Goal: Task Accomplishment & Management: Manage account settings

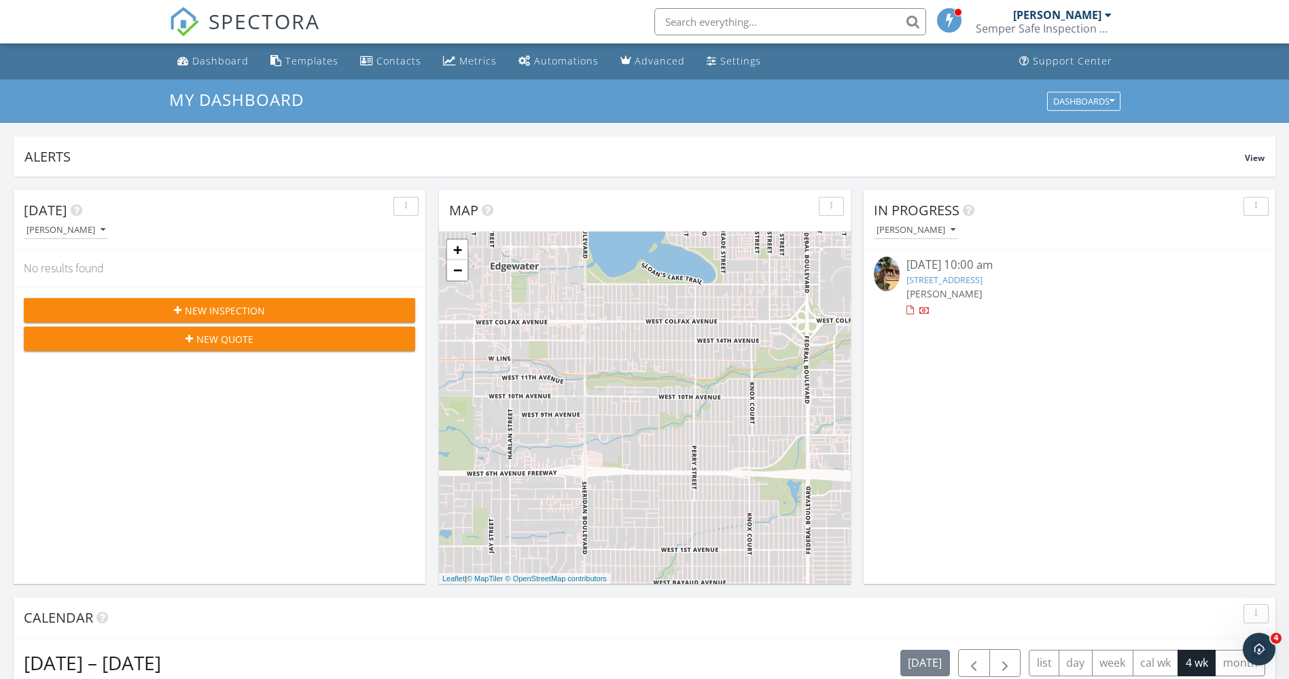
click at [982, 280] on link "[STREET_ADDRESS]" at bounding box center [944, 280] width 76 height 12
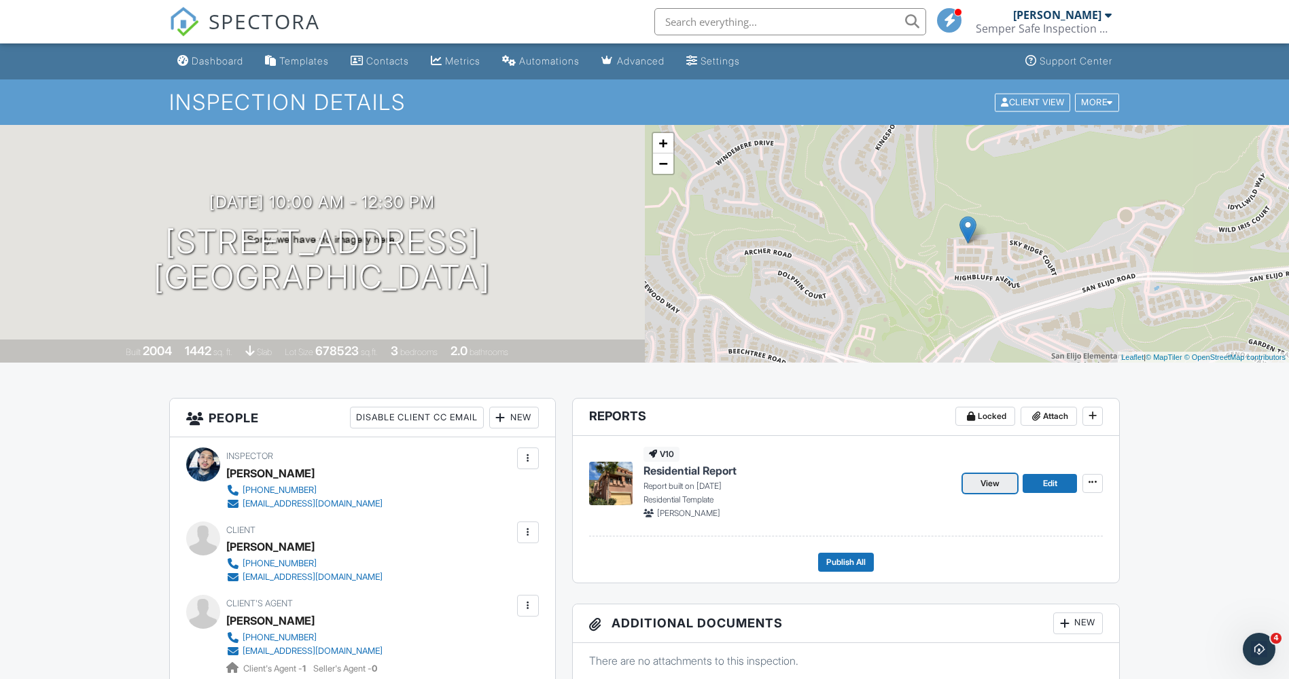
click at [1001, 489] on link "View" at bounding box center [990, 483] width 54 height 19
drag, startPoint x: 996, startPoint y: 484, endPoint x: 1003, endPoint y: 480, distance: 7.6
click at [996, 484] on span "View" at bounding box center [989, 484] width 19 height 14
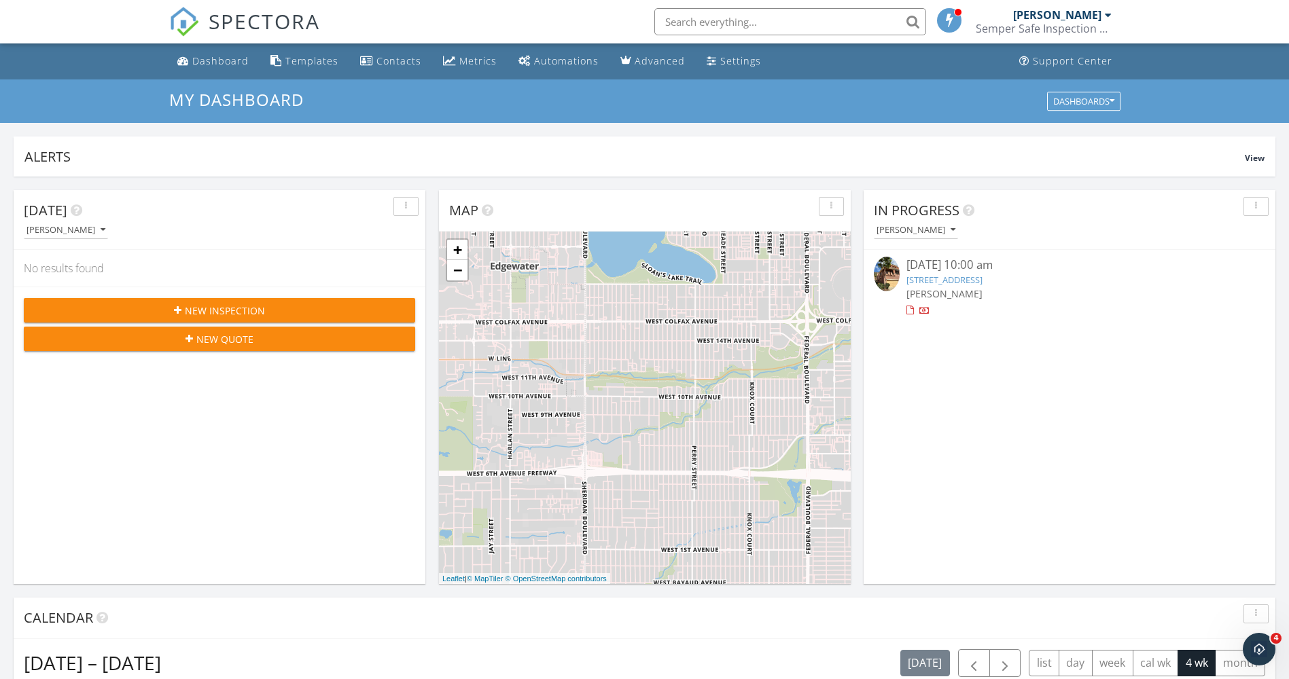
click at [982, 277] on link "1440 Clearview Way, San Marcos, CA 92078" at bounding box center [944, 280] width 76 height 12
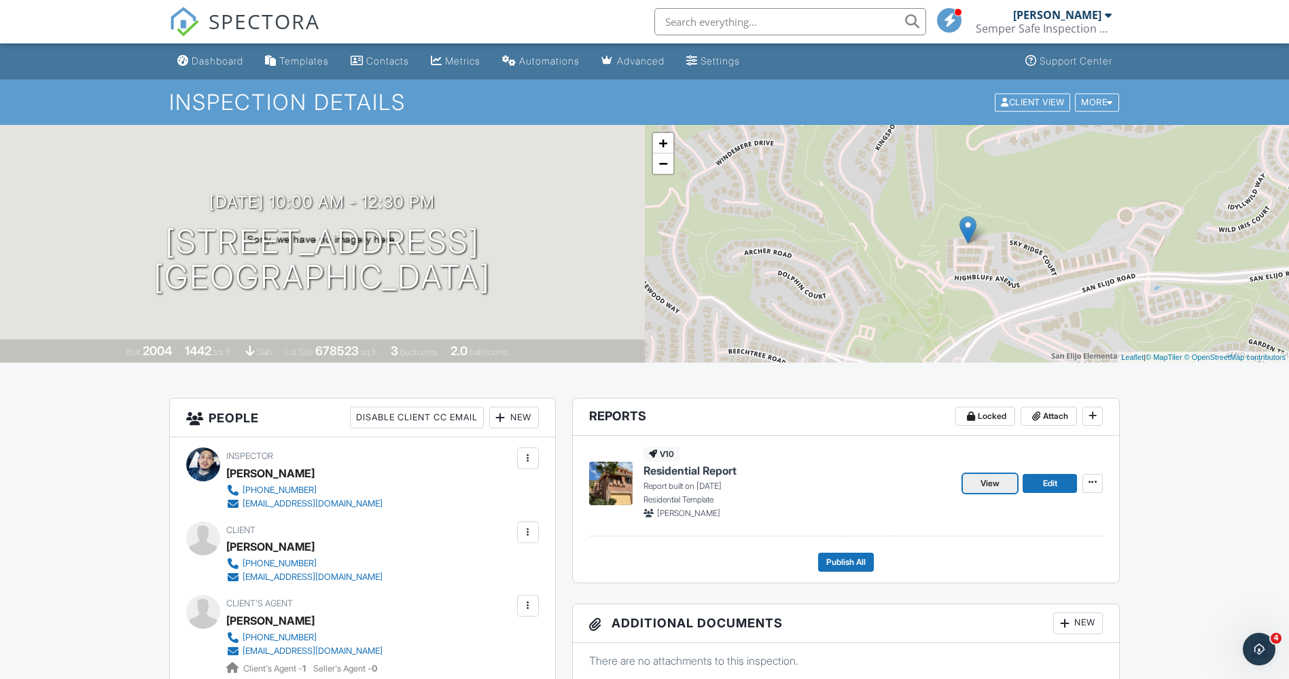
click at [995, 482] on span "View" at bounding box center [989, 484] width 19 height 14
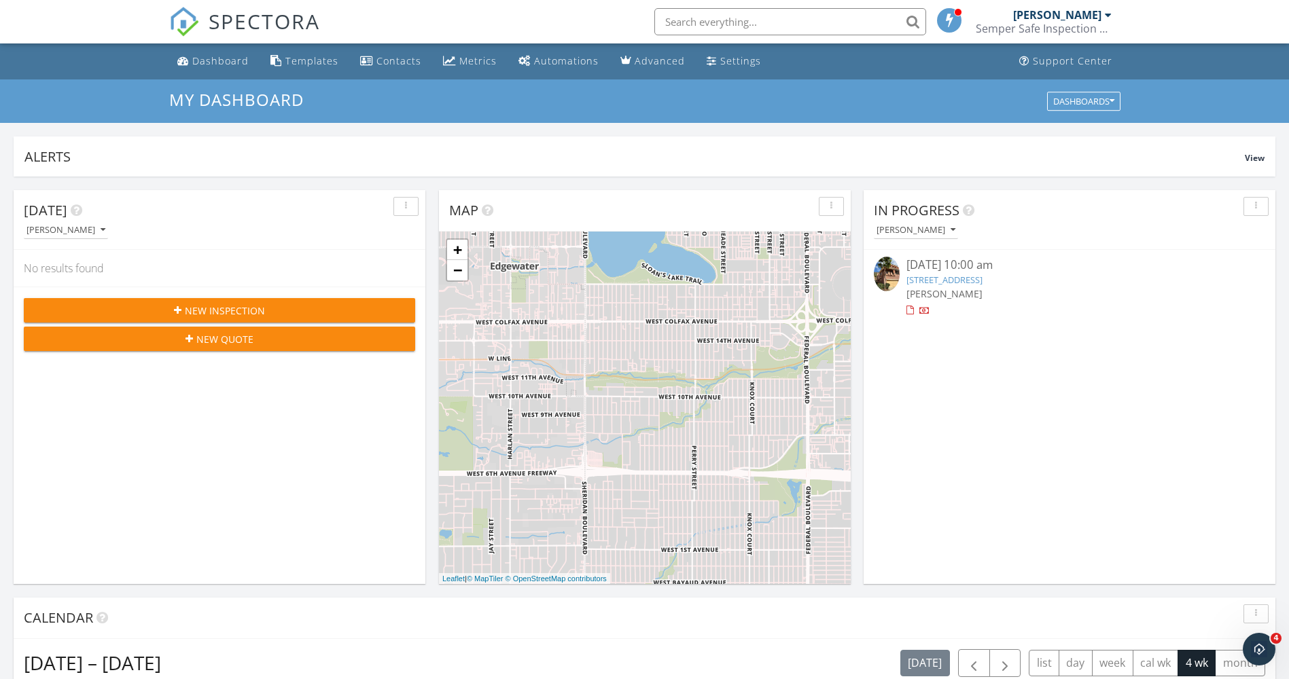
click at [982, 278] on link "1440 Clearview Way, San Marcos, CA 92078" at bounding box center [944, 280] width 76 height 12
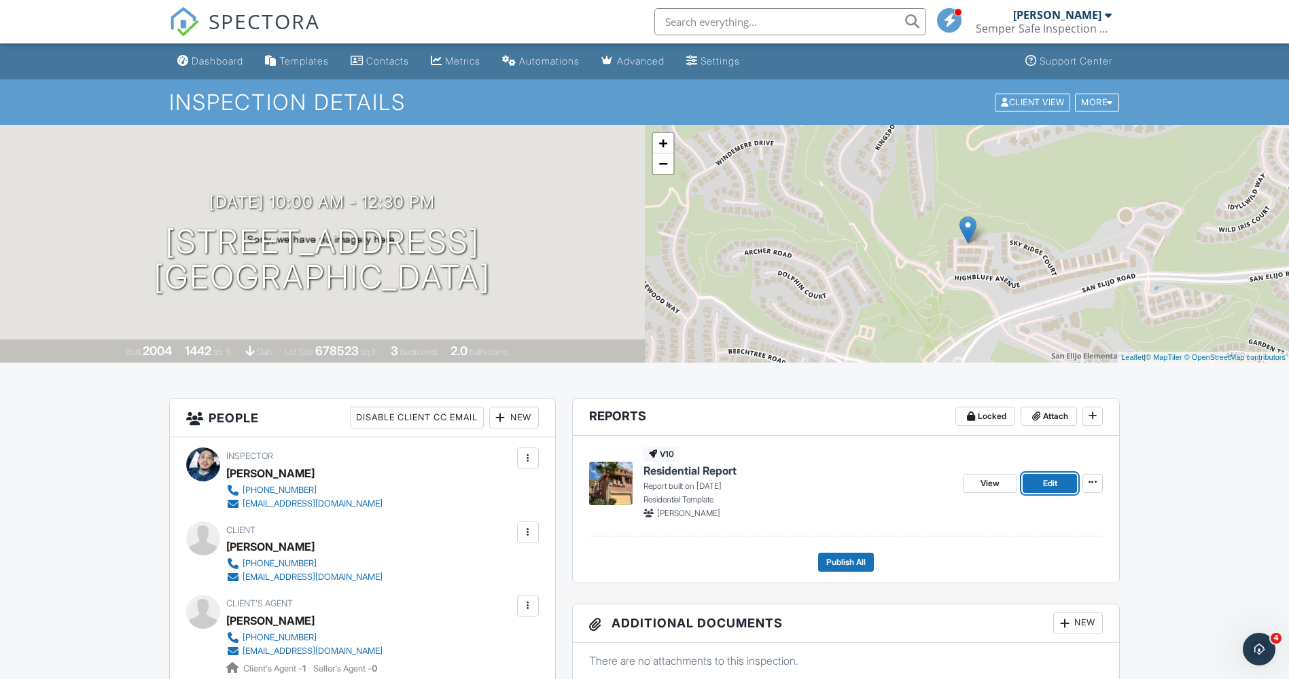
click at [1059, 483] on link "Edit" at bounding box center [1050, 483] width 54 height 19
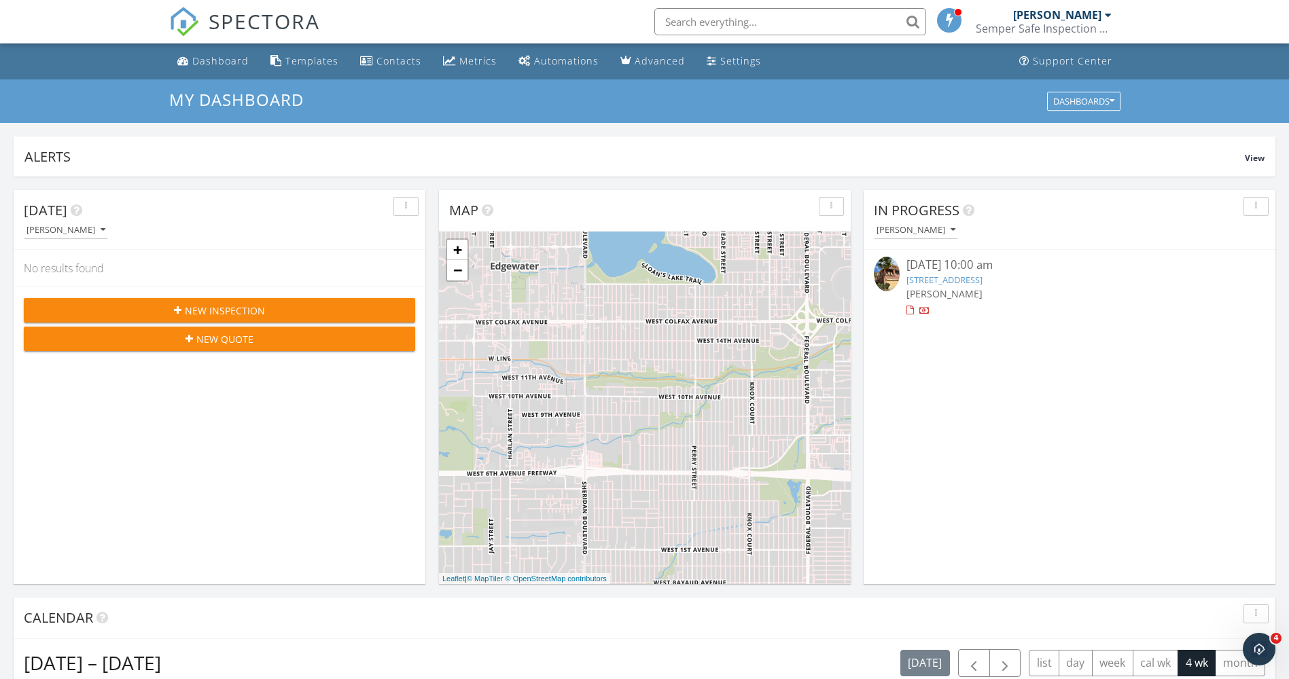
click at [982, 284] on link "[STREET_ADDRESS]" at bounding box center [944, 280] width 76 height 12
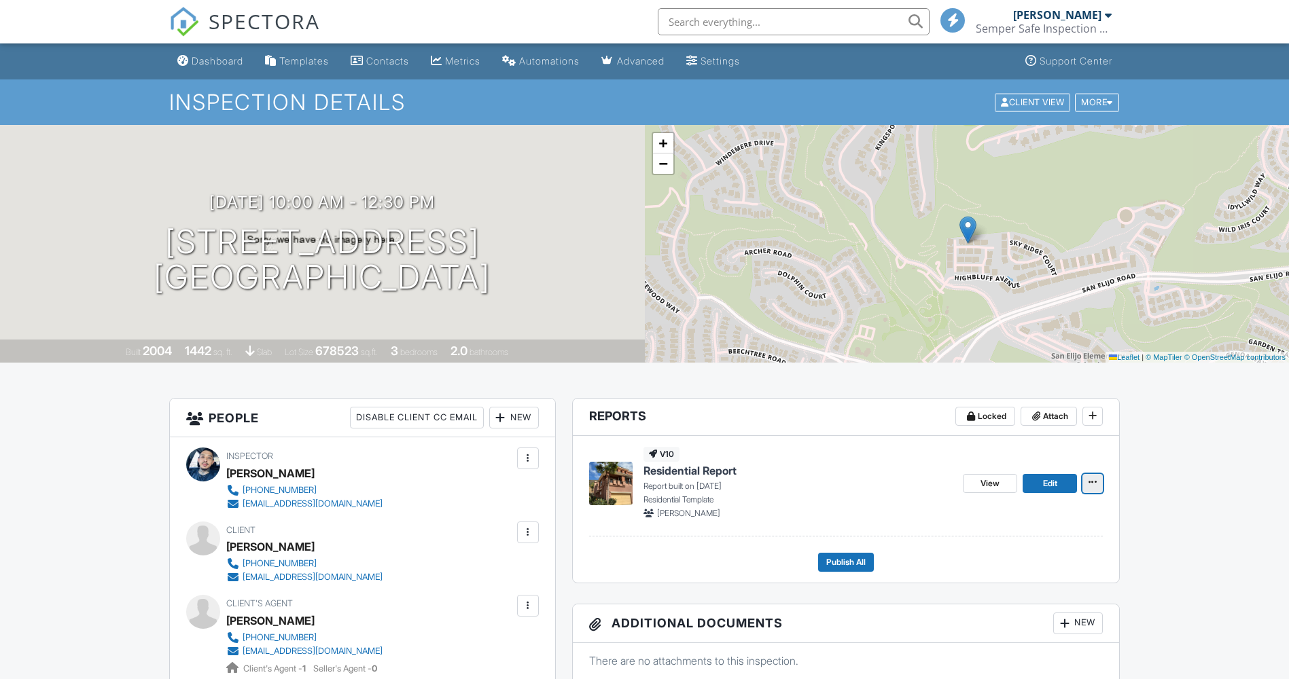
click at [1099, 480] on span at bounding box center [1093, 483] width 14 height 14
click at [1001, 483] on link "View" at bounding box center [990, 483] width 54 height 19
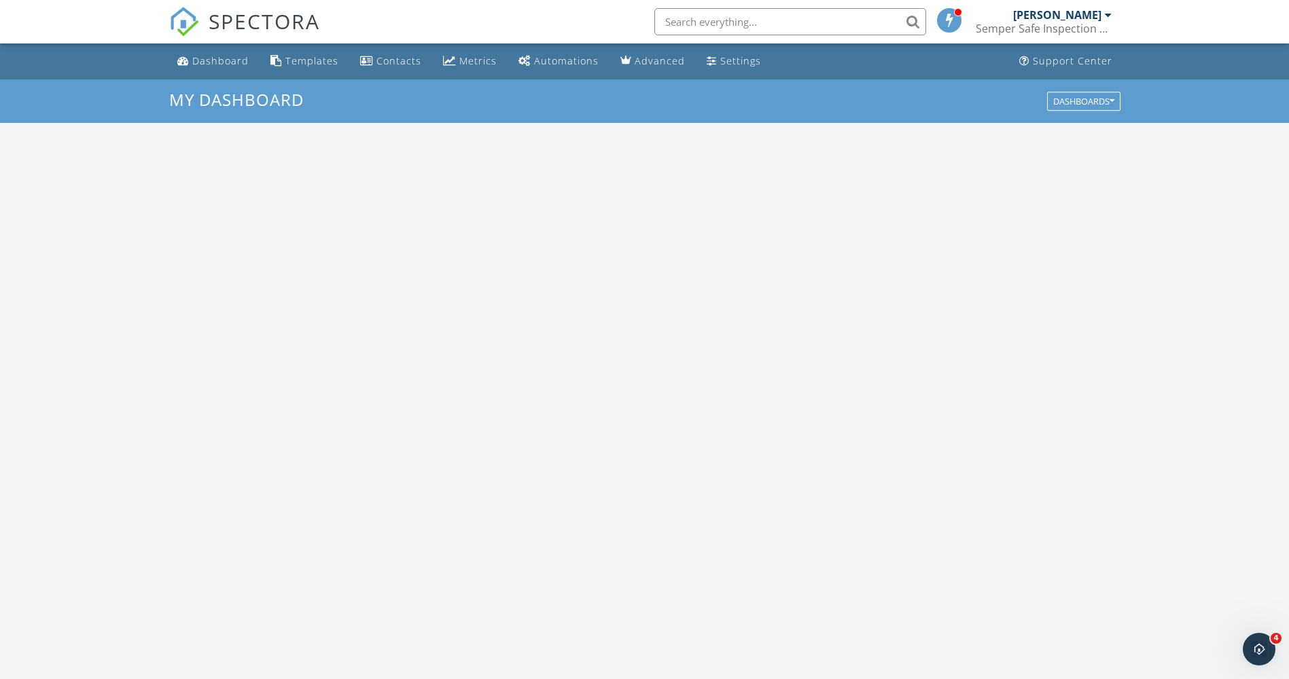
scroll to position [1258, 1310]
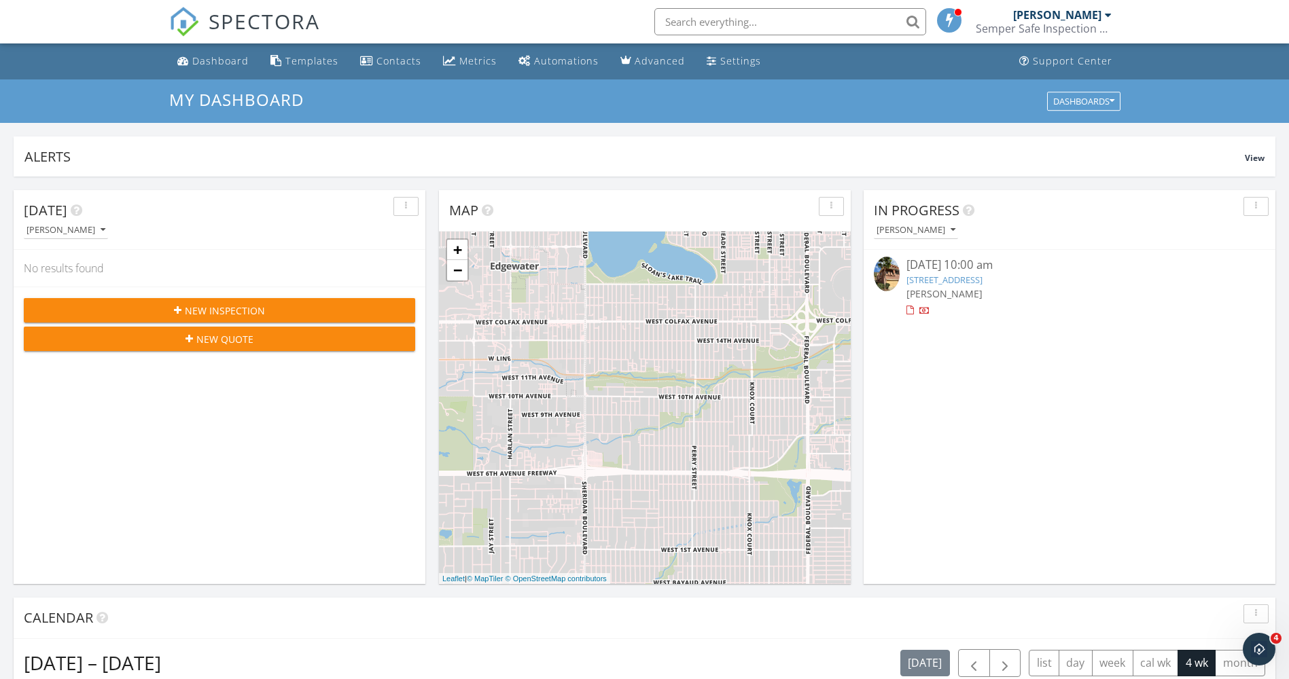
click at [982, 278] on link "[STREET_ADDRESS]" at bounding box center [944, 280] width 76 height 12
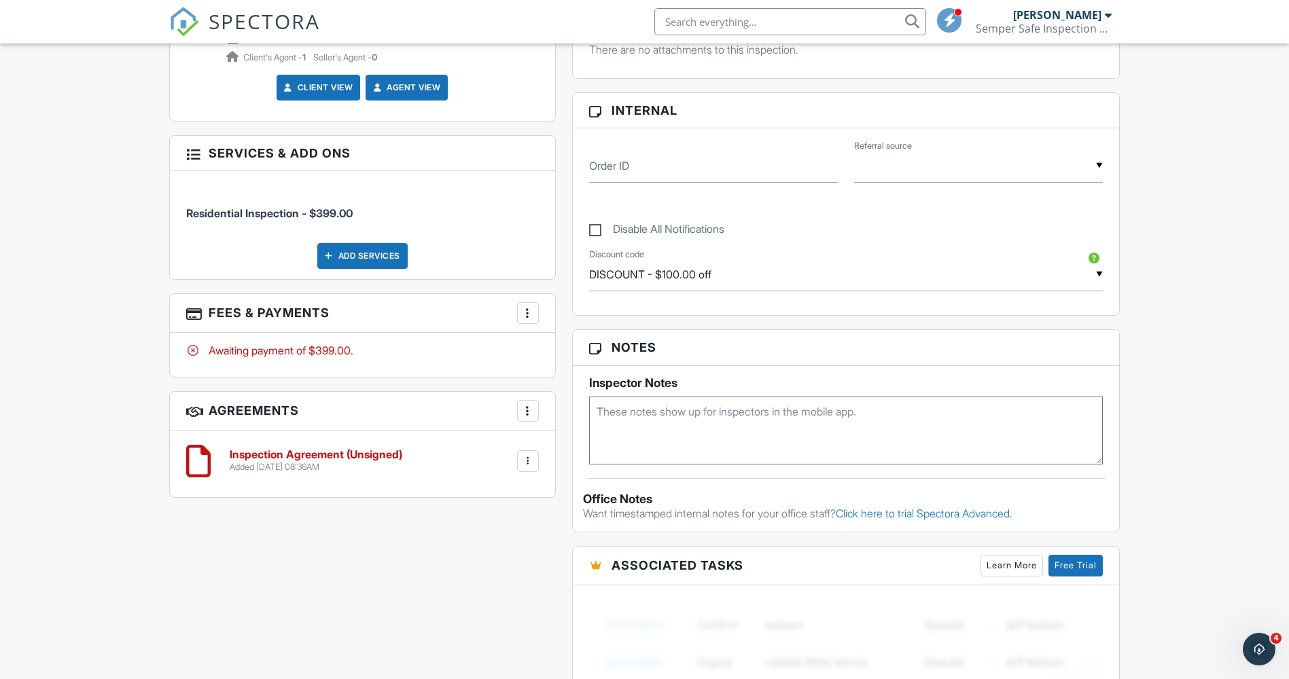
click at [537, 313] on div "More" at bounding box center [528, 313] width 22 height 22
click at [533, 318] on div at bounding box center [528, 313] width 14 height 14
click at [639, 358] on li "Edit Fees & Payments" at bounding box center [596, 355] width 142 height 34
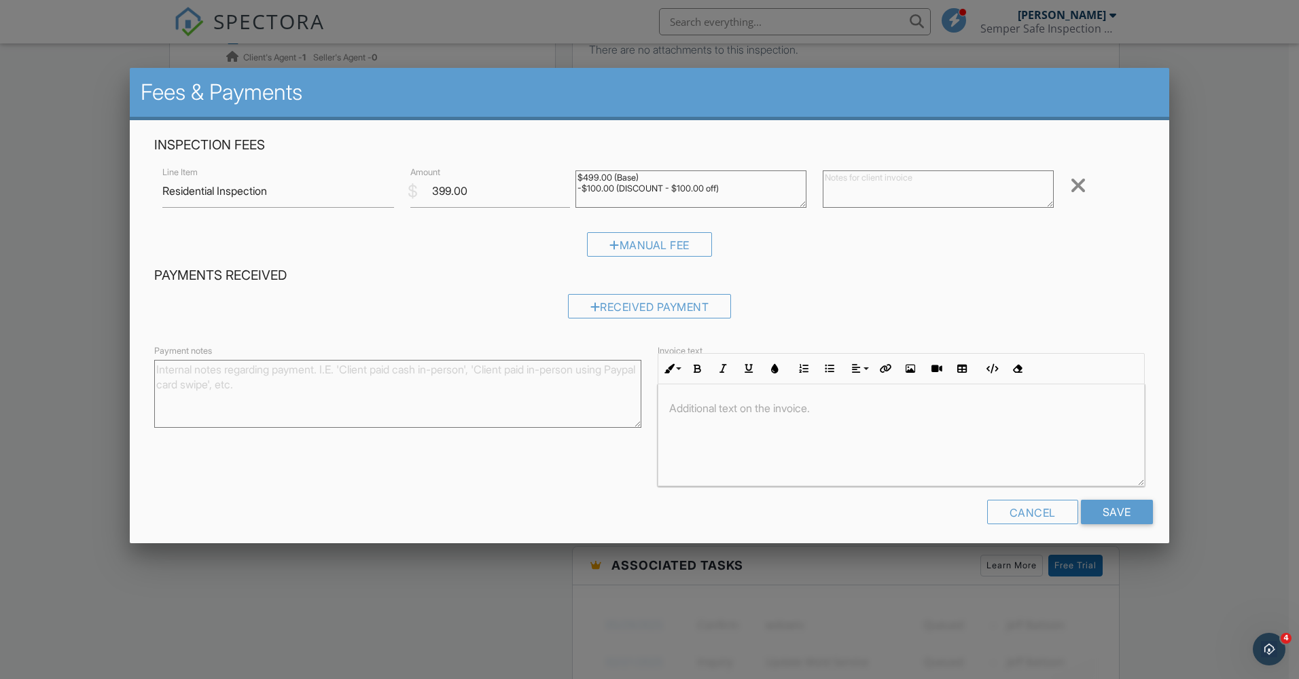
drag, startPoint x: 1048, startPoint y: 508, endPoint x: 1047, endPoint y: 486, distance: 21.8
click at [1049, 508] on div "Cancel" at bounding box center [1032, 512] width 91 height 24
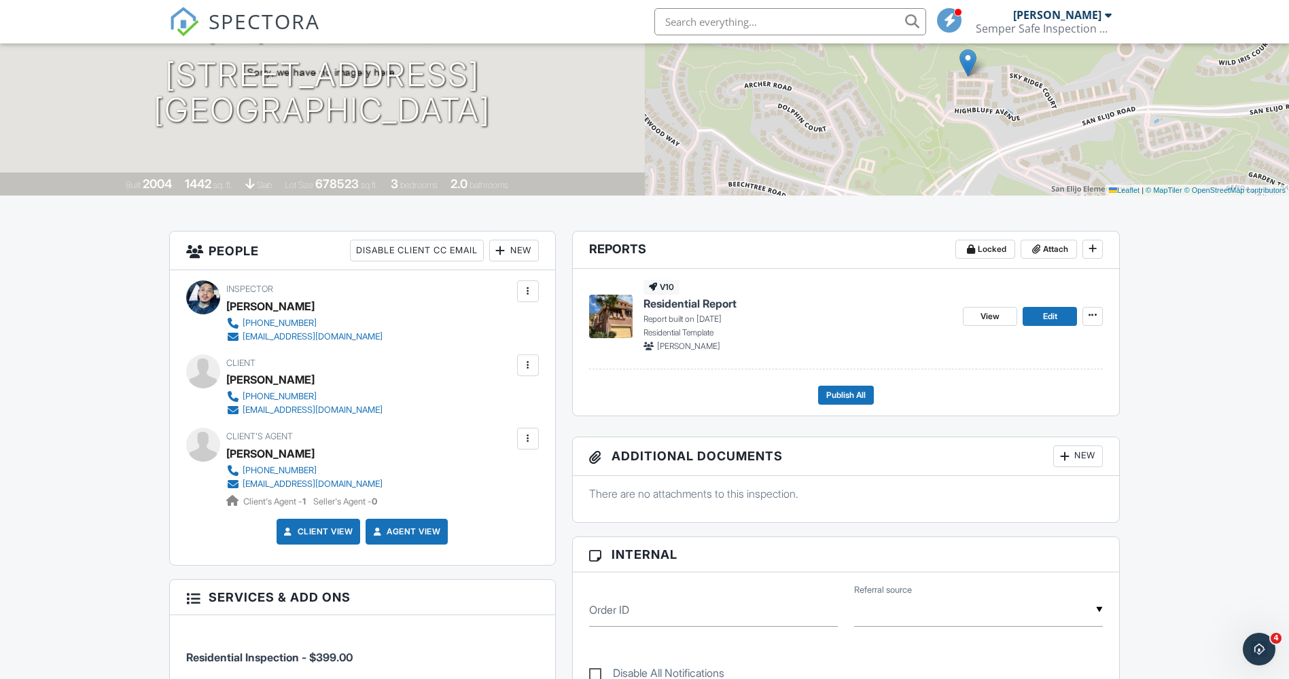
scroll to position [136, 0]
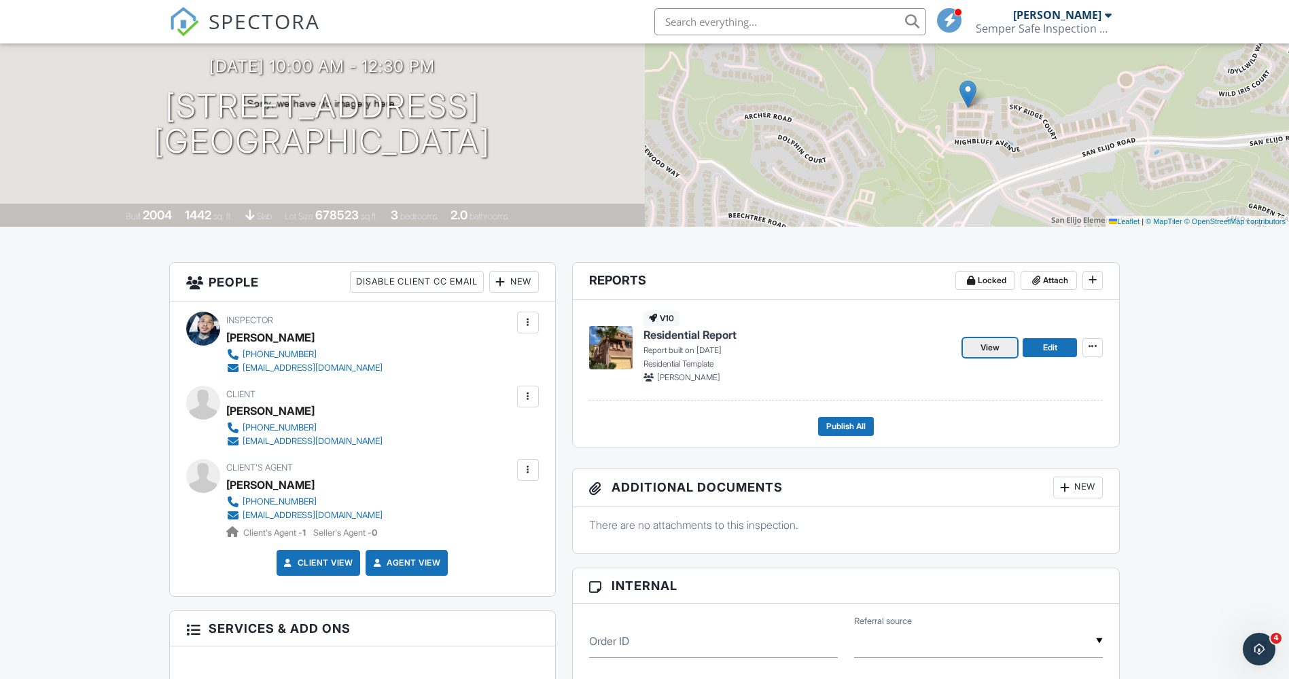
click at [994, 351] on span "View" at bounding box center [989, 348] width 19 height 14
